Goal: Task Accomplishment & Management: Complete application form

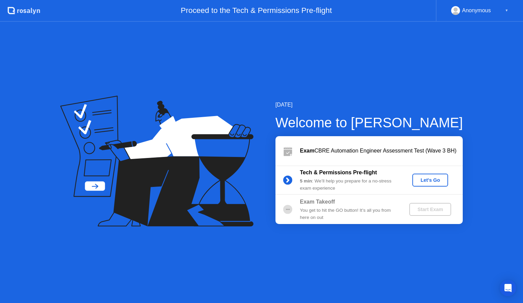
click at [429, 184] on button "Let's Go" at bounding box center [430, 180] width 36 height 13
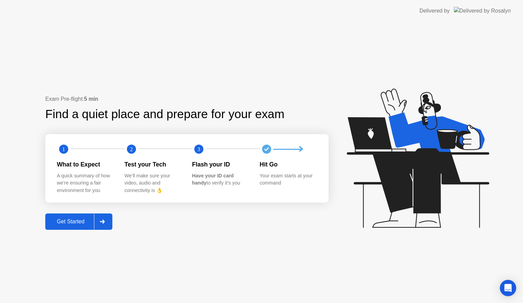
click at [98, 222] on div at bounding box center [102, 222] width 16 height 16
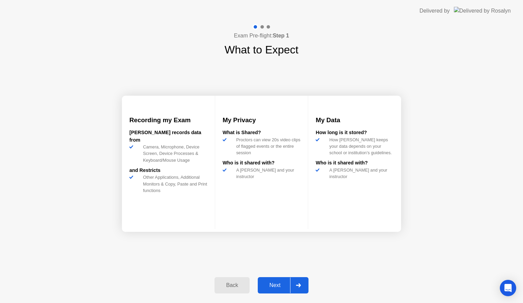
click at [296, 286] on div at bounding box center [298, 286] width 16 height 16
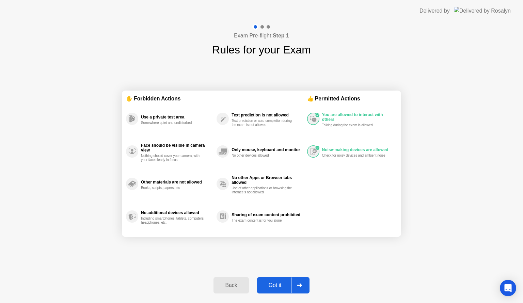
click at [296, 286] on div at bounding box center [299, 286] width 16 height 16
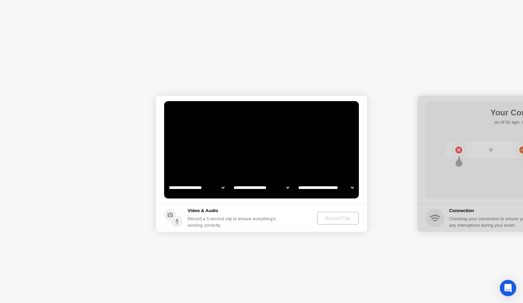
select select "**********"
select select "*******"
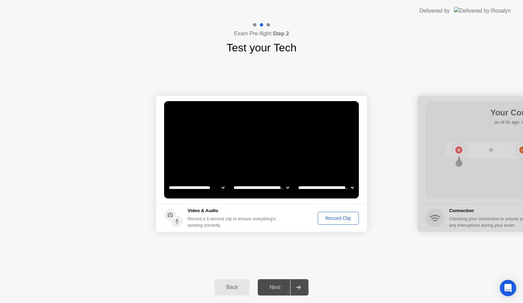
click at [336, 219] on div "Record Clip" at bounding box center [338, 218] width 36 height 5
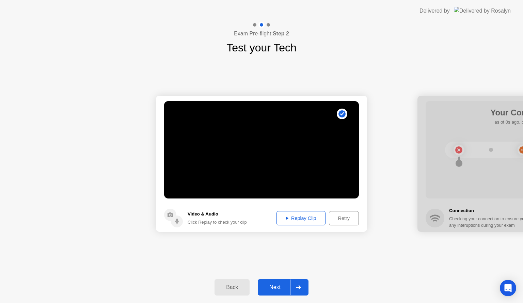
click at [301, 288] on div at bounding box center [298, 288] width 16 height 16
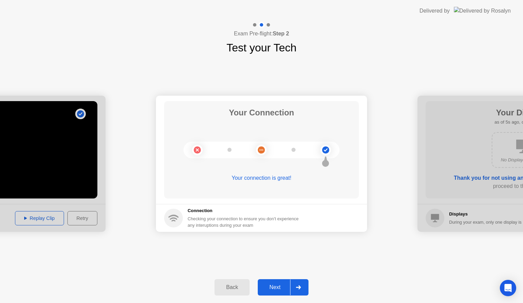
click at [300, 284] on div at bounding box center [298, 288] width 16 height 16
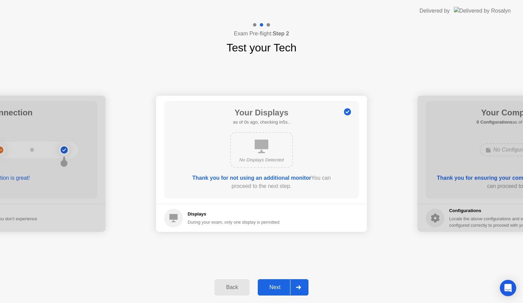
click at [302, 291] on div at bounding box center [298, 288] width 16 height 16
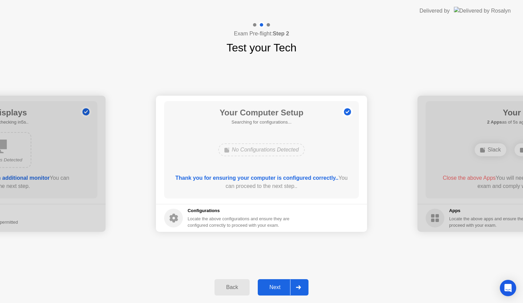
click at [301, 286] on icon at bounding box center [298, 287] width 5 height 4
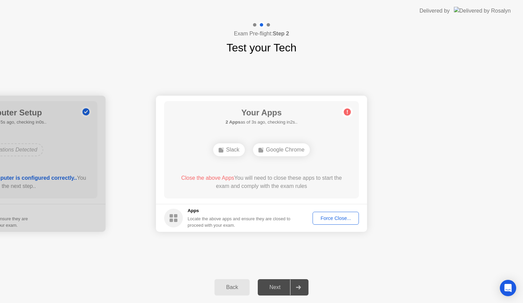
click at [335, 220] on div "Force Close..." at bounding box center [336, 218] width 42 height 5
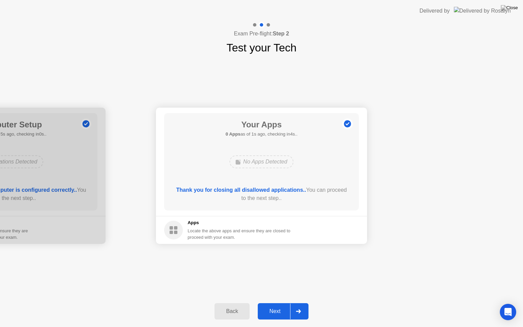
click at [303, 303] on div at bounding box center [298, 311] width 16 height 16
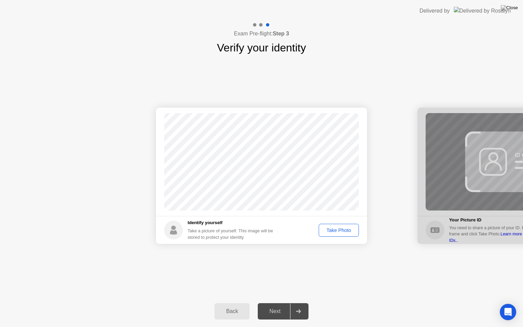
click at [341, 233] on div "Take Photo" at bounding box center [338, 229] width 35 height 5
click at [304, 303] on div at bounding box center [298, 311] width 16 height 16
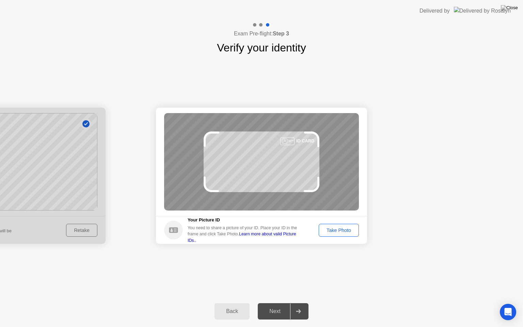
click at [344, 232] on div "Take Photo" at bounding box center [338, 229] width 35 height 5
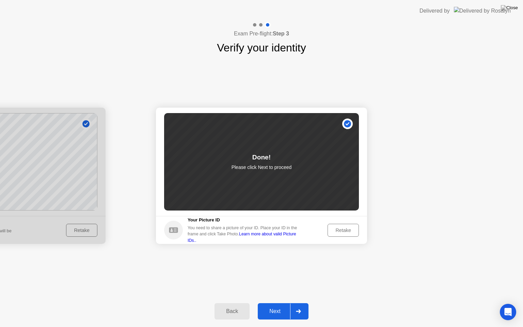
click at [304, 303] on div at bounding box center [298, 311] width 16 height 16
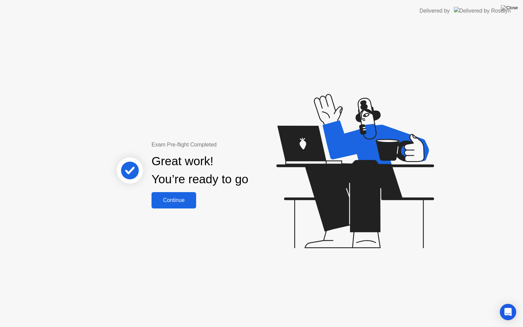
click at [174, 202] on div "Continue" at bounding box center [174, 200] width 41 height 6
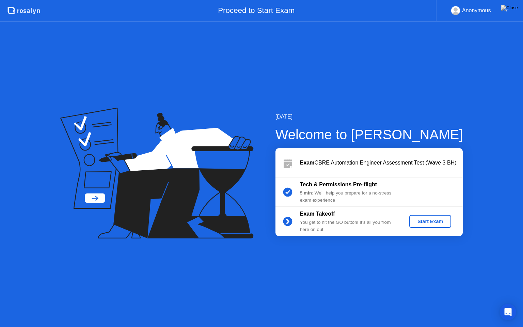
click at [444, 225] on button "Start Exam" at bounding box center [430, 221] width 42 height 13
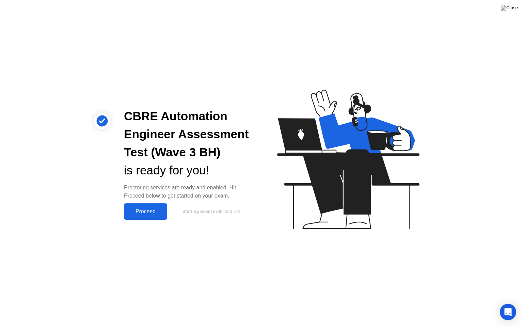
click at [154, 216] on button "Proceed" at bounding box center [145, 211] width 43 height 16
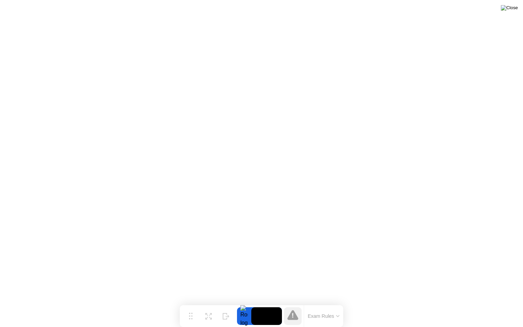
click at [516, 9] on img at bounding box center [509, 7] width 17 height 5
